Goal: Find specific page/section: Find specific page/section

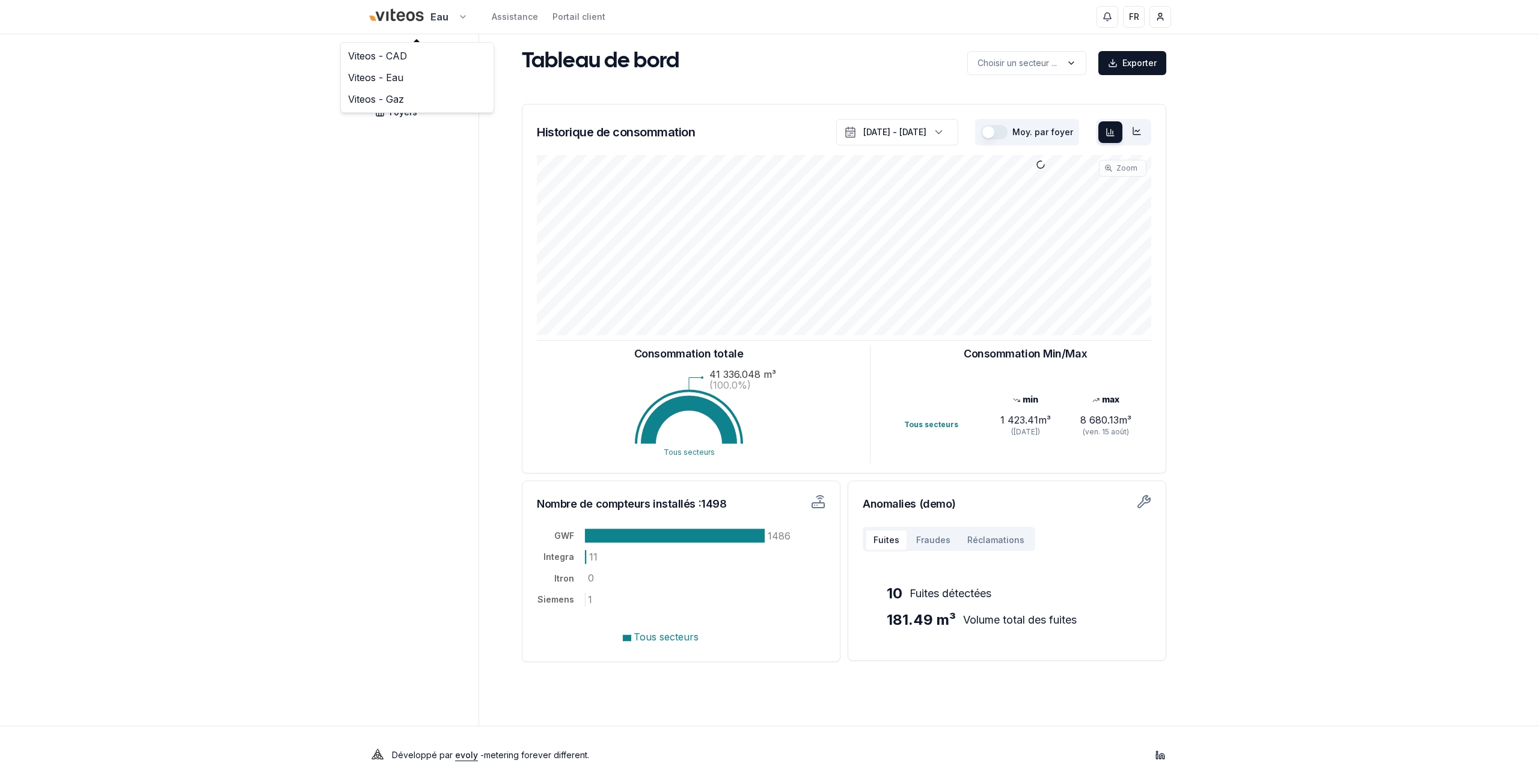
click at [439, 18] on html "Eau Assistance Portail client FR [PERSON_NAME] Tableau de bord Carte Foyers Tab…" at bounding box center [770, 392] width 1539 height 784
click at [407, 56] on link "Viteos - CAD" at bounding box center [416, 56] width 148 height 22
click at [417, 19] on html "Eau Assistance Portail client FR [PERSON_NAME] Tableau de bord Carte Foyers Tab…" at bounding box center [770, 392] width 1539 height 784
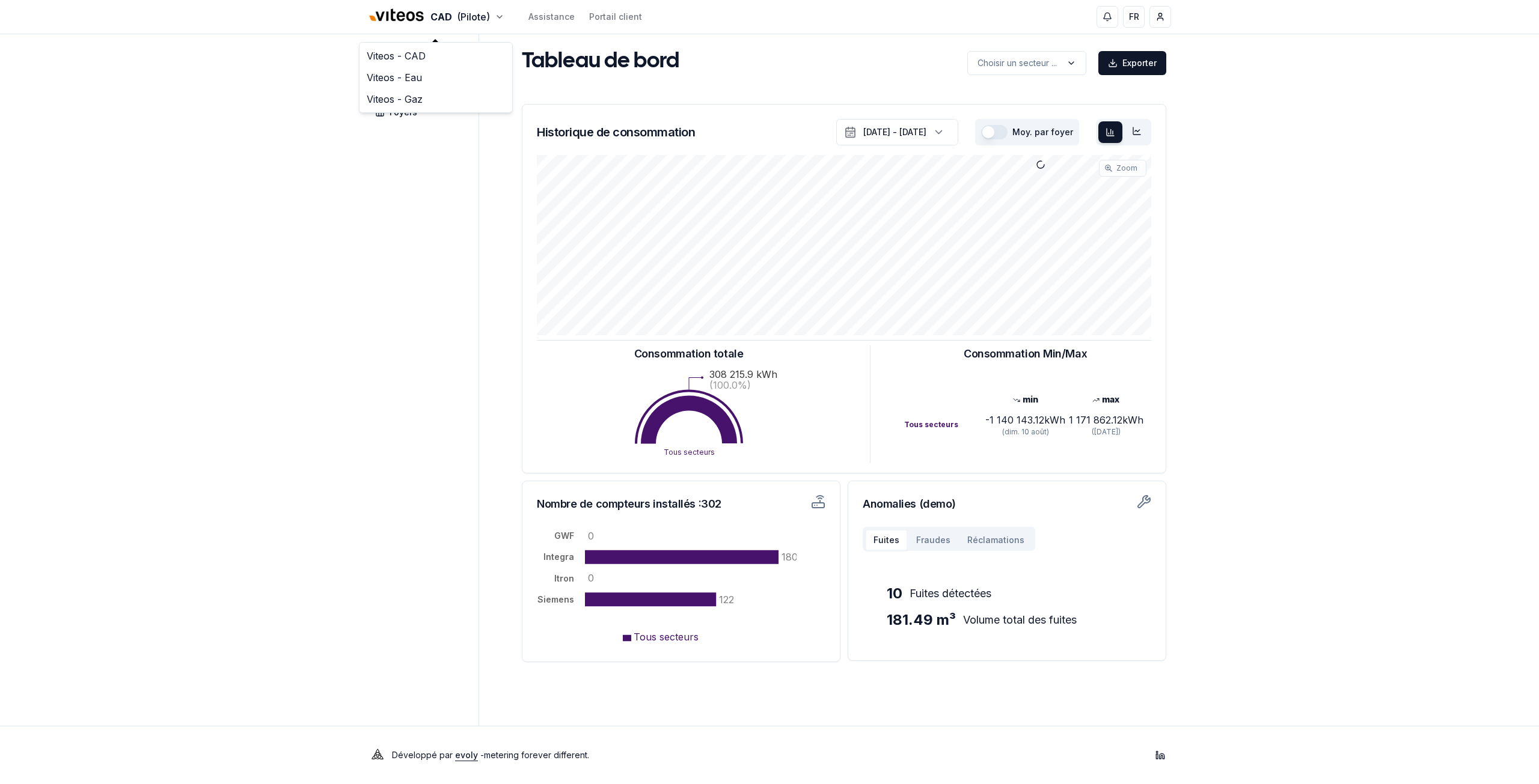
click at [307, 90] on html "CAD (Pilote) Assistance Portail client FR [PERSON_NAME] Tableau de bord Carte F…" at bounding box center [770, 392] width 1539 height 784
click at [401, 109] on span "Foyers" at bounding box center [404, 112] width 28 height 12
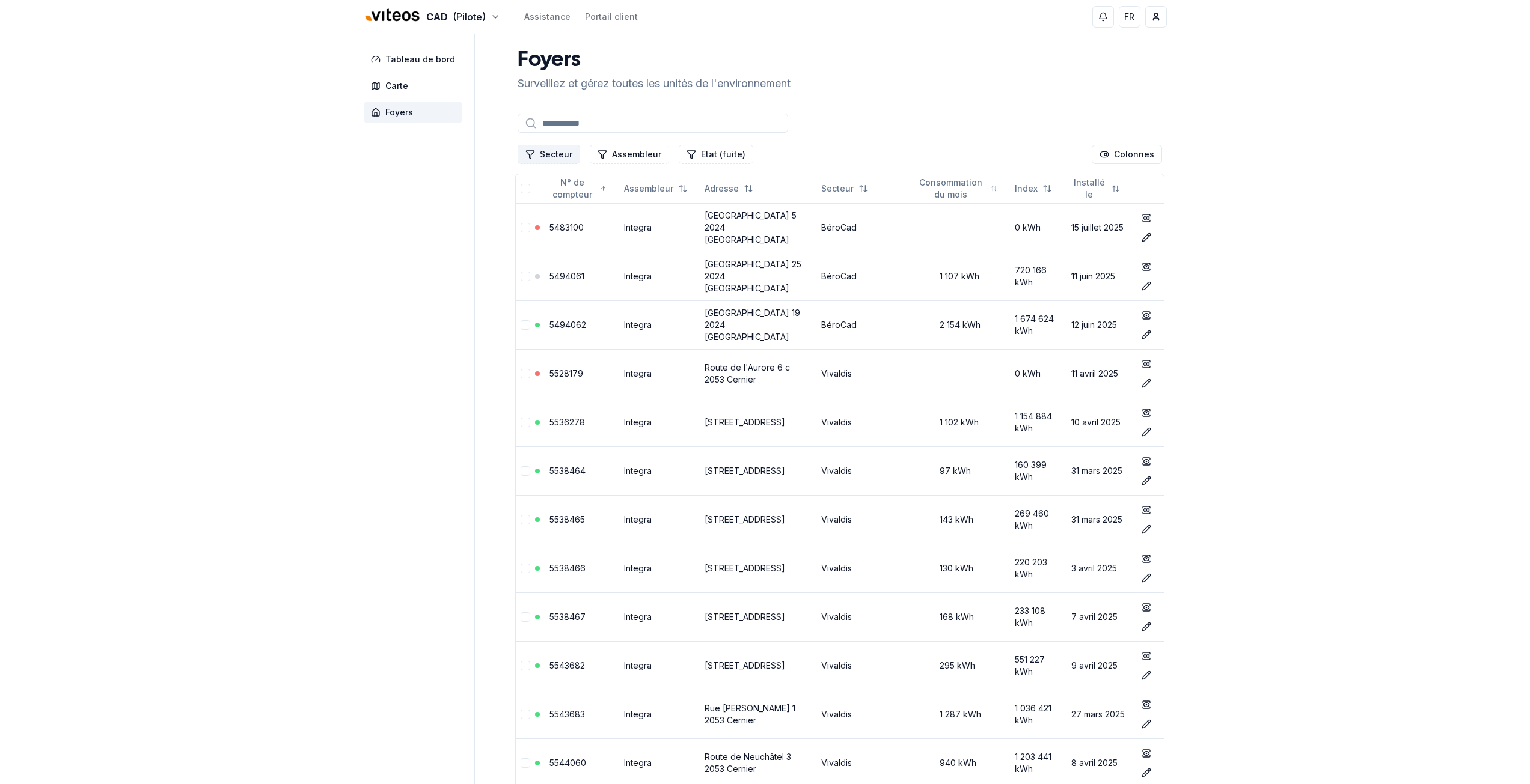
click at [543, 160] on button "Secteur" at bounding box center [548, 154] width 62 height 19
click at [551, 224] on span "Cadbar" at bounding box center [554, 225] width 30 height 12
